Goal: Information Seeking & Learning: Learn about a topic

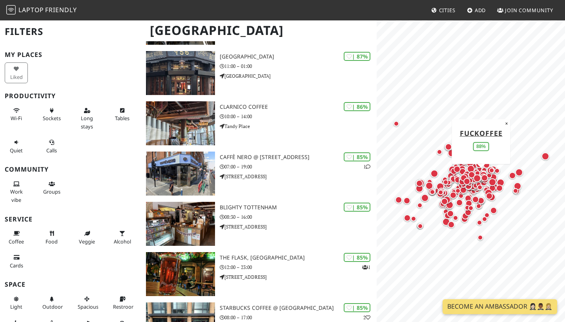
scroll to position [1432, 0]
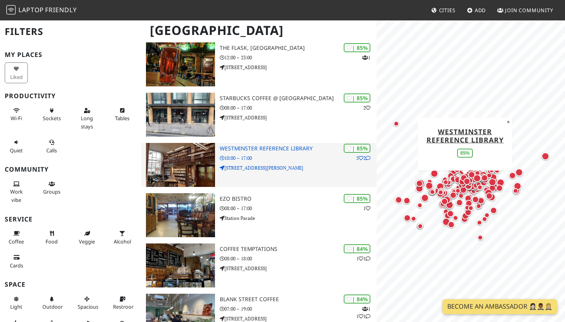
click at [194, 172] on img at bounding box center [180, 165] width 69 height 44
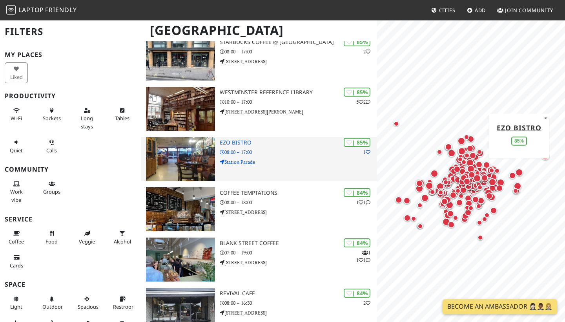
scroll to position [1492, 0]
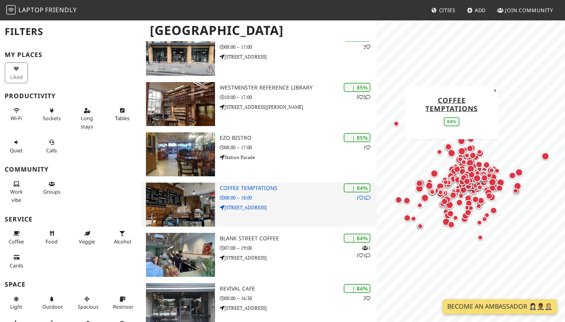
click at [187, 198] on img at bounding box center [180, 205] width 69 height 44
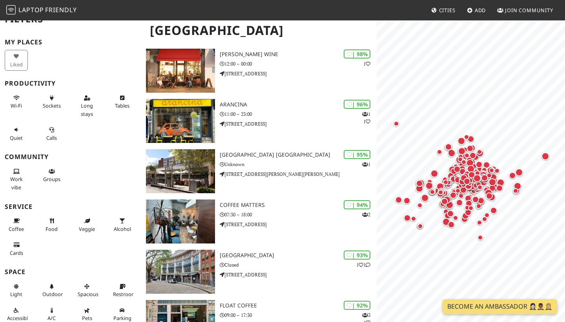
scroll to position [69, 0]
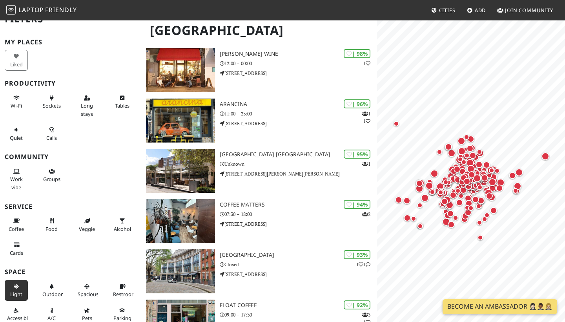
click at [19, 285] on icon at bounding box center [16, 286] width 6 height 5
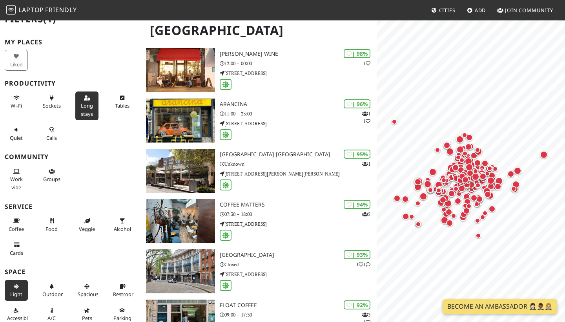
click at [86, 108] on span "Long stays" at bounding box center [87, 109] width 12 height 15
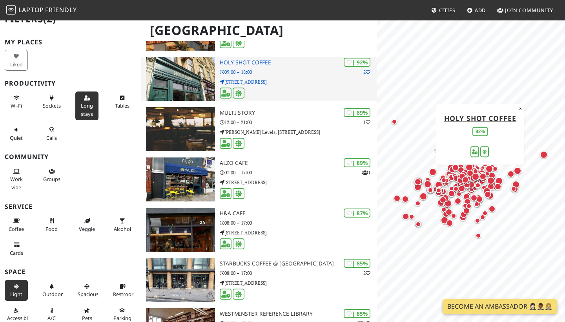
scroll to position [375, 0]
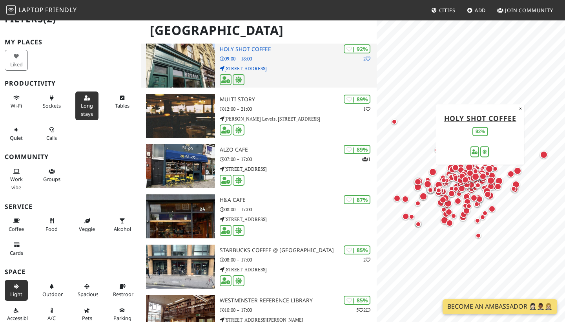
click at [190, 66] on img at bounding box center [180, 66] width 69 height 44
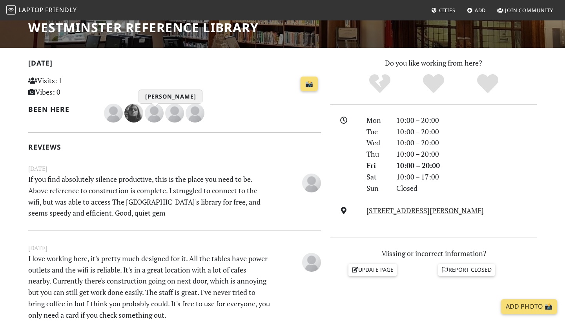
scroll to position [193, 0]
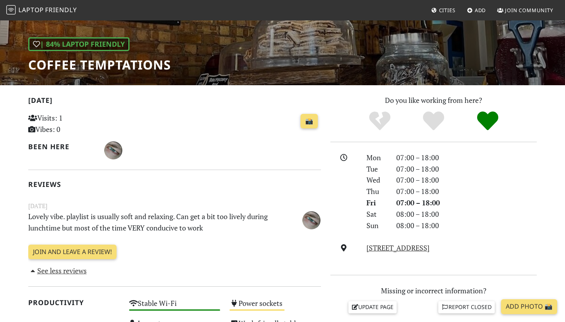
scroll to position [99, 0]
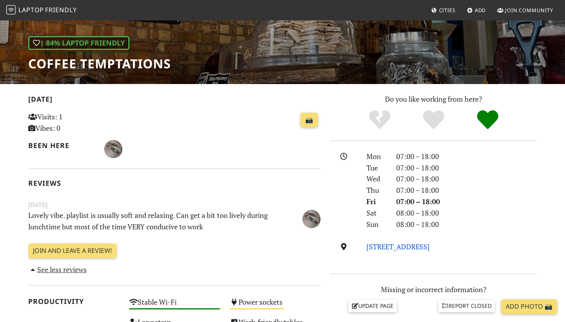
click at [399, 245] on link "36 Market Place, NW11 6JP, London" at bounding box center [398, 246] width 63 height 9
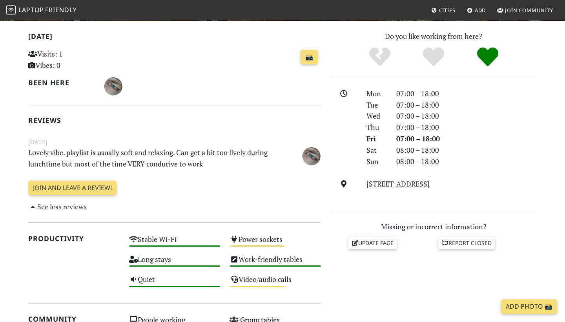
scroll to position [174, 0]
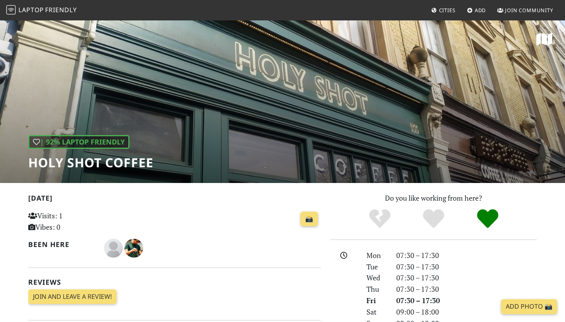
click at [292, 136] on div "| 92% Laptop Friendly Holy Shot Coffee" at bounding box center [282, 101] width 565 height 163
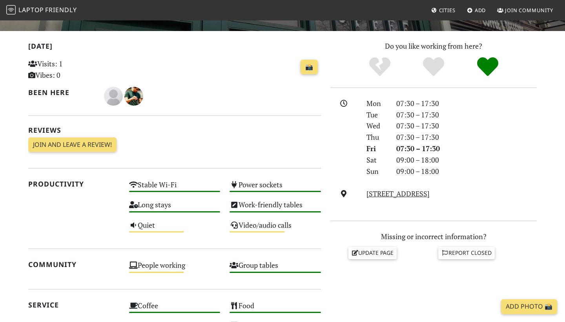
scroll to position [220, 0]
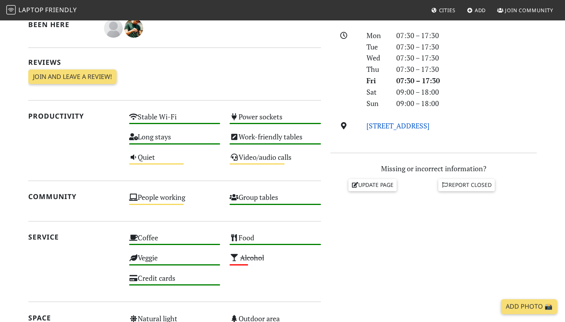
click at [387, 125] on link "155 Bethnal Green Rd, E2 7DG, London" at bounding box center [398, 125] width 63 height 9
